Goal: Task Accomplishment & Management: Manage account settings

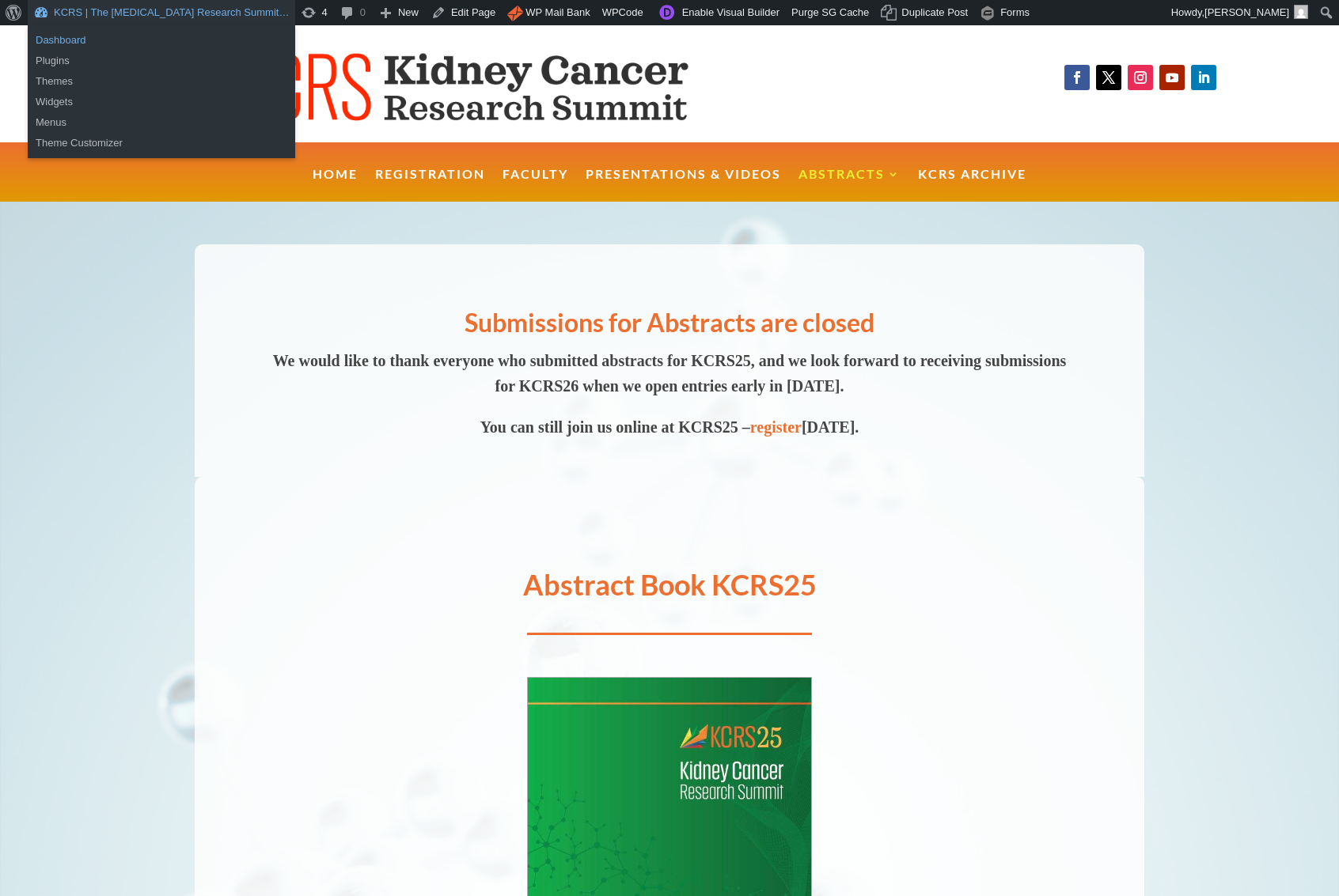
click at [55, 41] on link "Dashboard" at bounding box center [161, 40] width 267 height 20
